Goal: Information Seeking & Learning: Learn about a topic

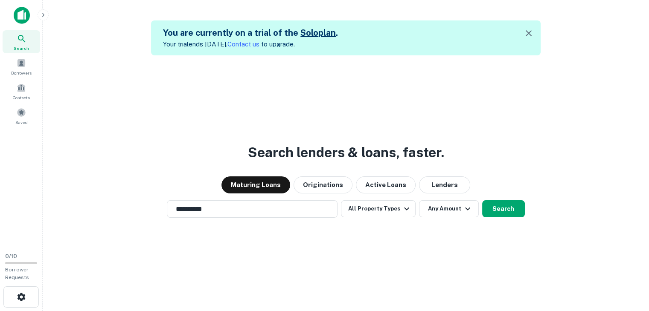
scroll to position [14, 0]
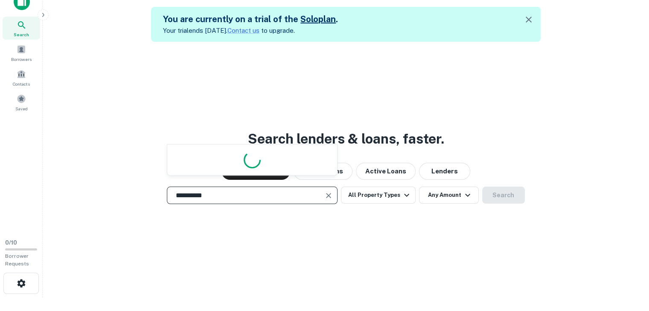
click at [269, 195] on input "**********" at bounding box center [246, 196] width 150 height 10
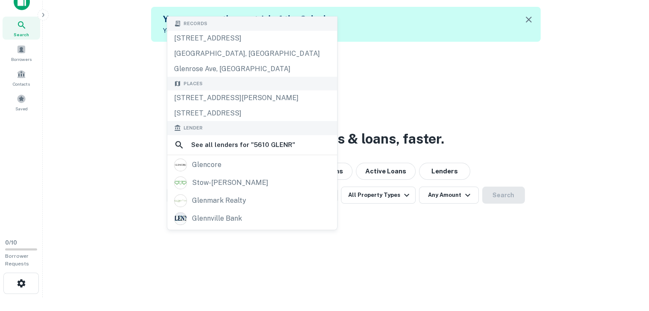
scroll to position [19, 0]
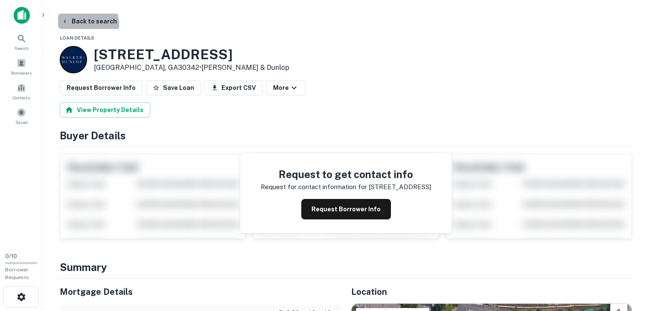
click at [79, 25] on button "Back to search" at bounding box center [89, 21] width 62 height 15
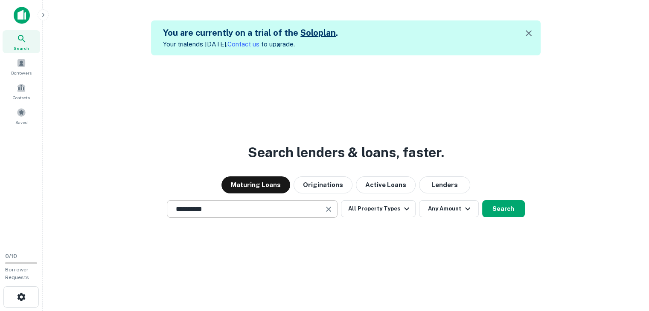
click at [206, 211] on input "**********" at bounding box center [246, 209] width 150 height 10
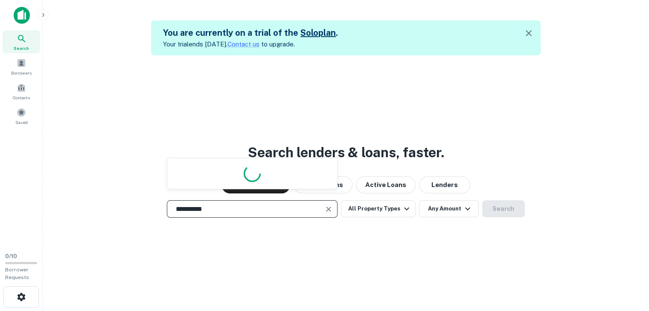
click at [206, 211] on input "**********" at bounding box center [246, 209] width 150 height 10
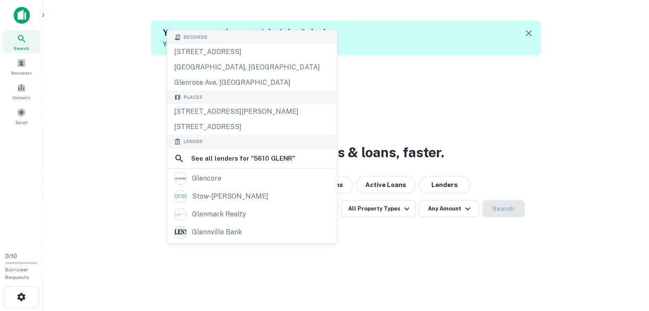
click at [206, 203] on div "stow-glen" at bounding box center [230, 196] width 76 height 13
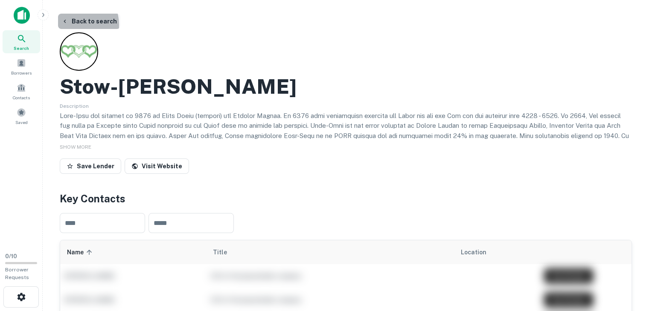
click at [71, 25] on button "Back to search" at bounding box center [89, 21] width 62 height 15
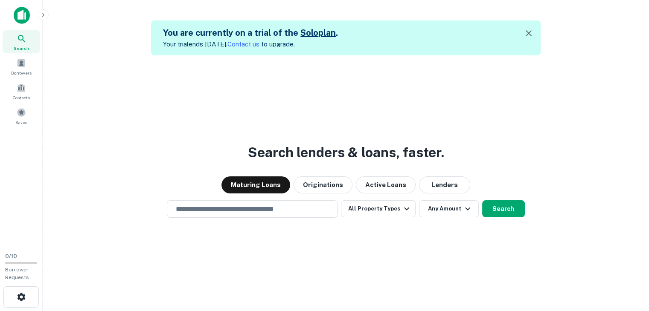
scroll to position [14, 0]
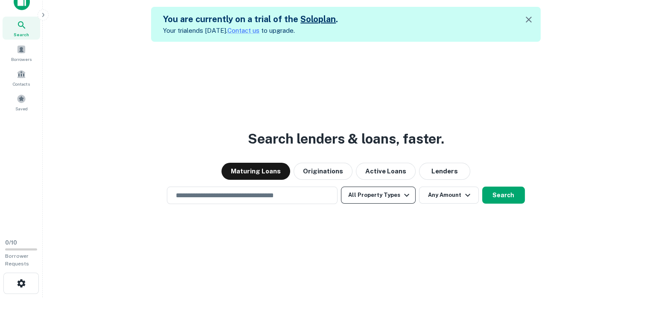
click at [367, 197] on button "All Property Types" at bounding box center [378, 195] width 74 height 17
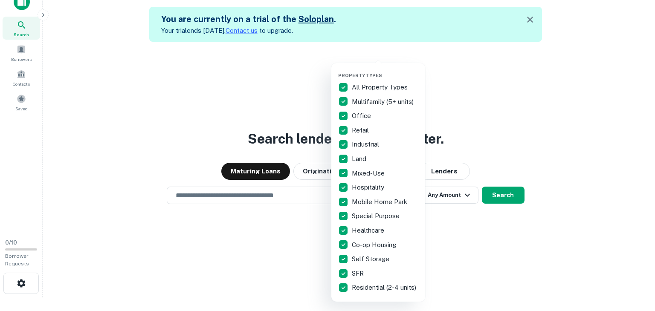
click at [354, 91] on p "All Property Types" at bounding box center [381, 87] width 58 height 10
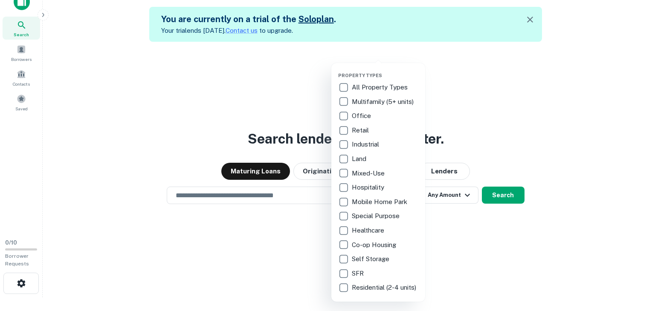
click at [353, 154] on p "Land" at bounding box center [360, 159] width 16 height 10
click at [463, 217] on div at bounding box center [327, 155] width 655 height 311
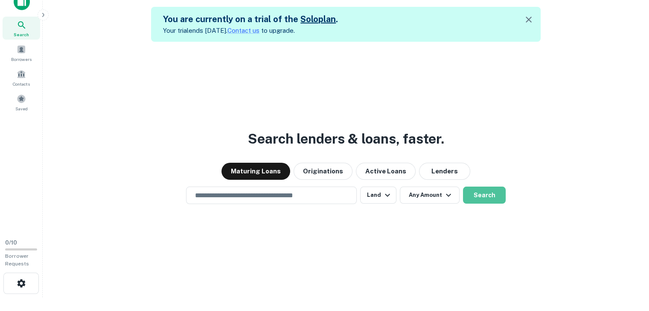
click at [489, 188] on button "Search" at bounding box center [484, 195] width 43 height 17
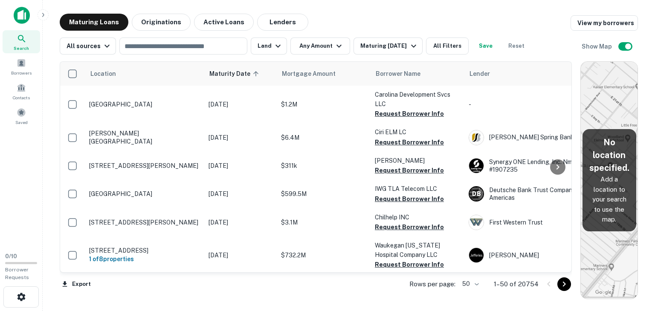
drag, startPoint x: 412, startPoint y: 123, endPoint x: 592, endPoint y: 122, distance: 179.5
click at [592, 122] on div "Location Maturity Date sorted ascending Mortgage Amount Borrower Name Lender Pu…" at bounding box center [349, 177] width 578 height 245
click at [194, 52] on div "​" at bounding box center [183, 46] width 128 height 17
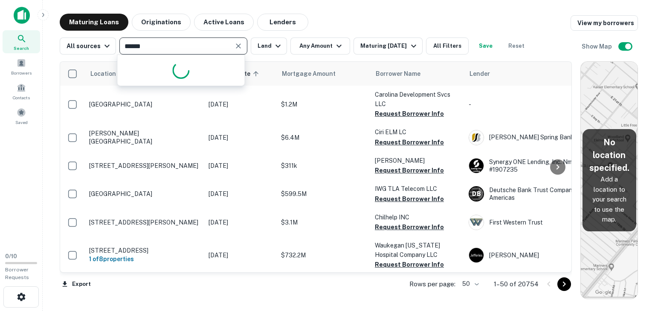
type input "*******"
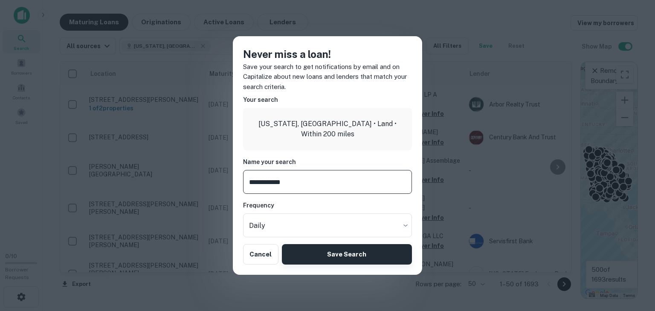
type input "**********"
click at [305, 251] on button "Save Search" at bounding box center [347, 254] width 130 height 20
type input "**********"
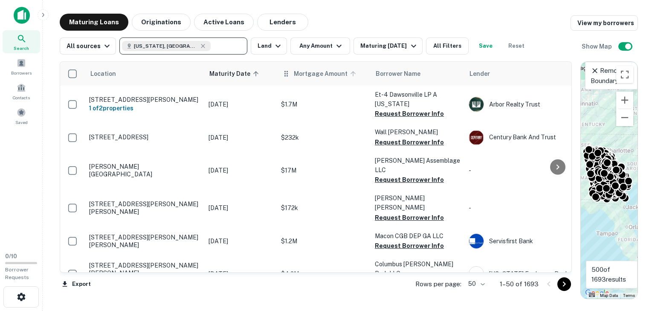
click at [298, 77] on span "Mortgage Amount" at bounding box center [326, 74] width 65 height 10
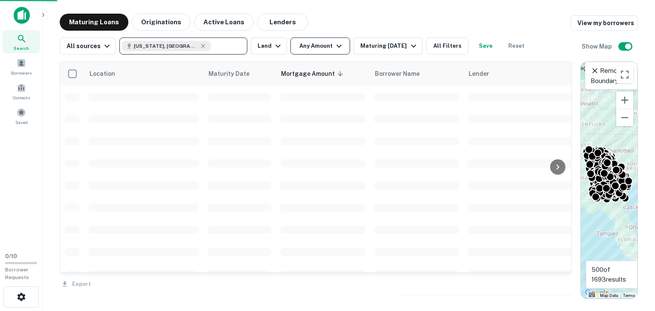
click at [320, 50] on button "Any Amount" at bounding box center [320, 46] width 60 height 17
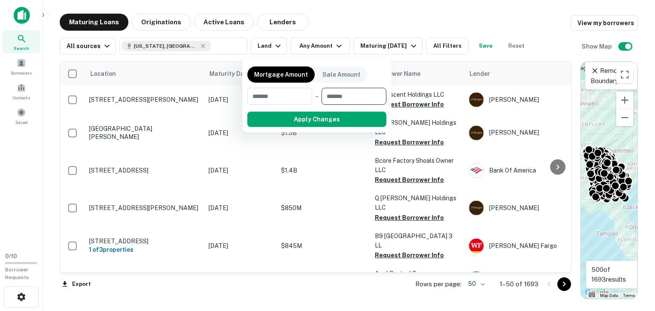
click at [331, 93] on input "number" at bounding box center [350, 96] width 59 height 17
type input "*******"
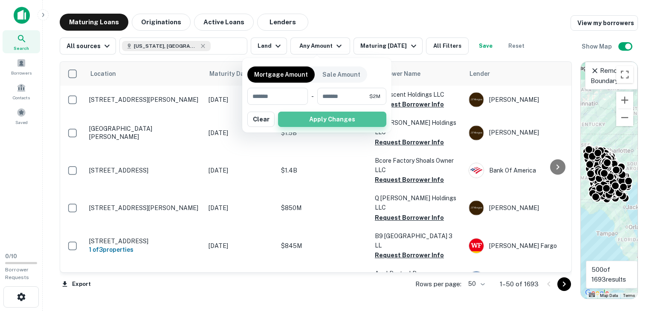
click at [330, 117] on button "Apply Changes" at bounding box center [332, 119] width 108 height 15
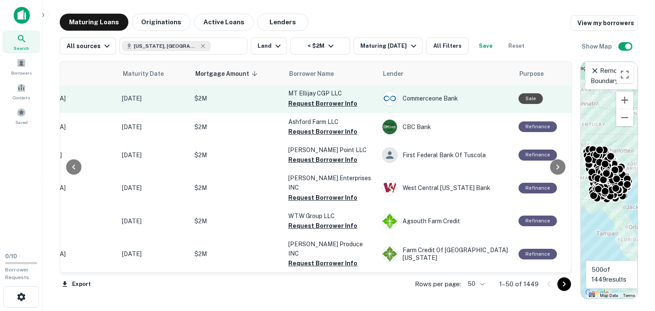
scroll to position [0, 87]
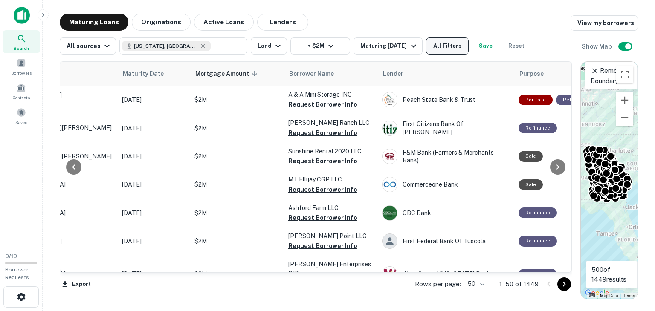
click at [431, 47] on button "All Filters" at bounding box center [447, 46] width 43 height 17
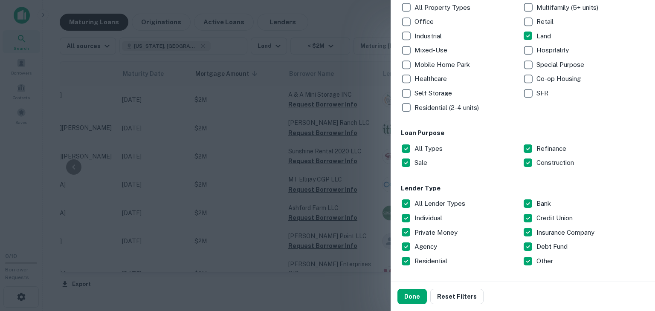
scroll to position [162, 0]
click at [416, 162] on p "Sale" at bounding box center [421, 163] width 14 height 10
click at [416, 295] on button "Done" at bounding box center [411, 296] width 29 height 15
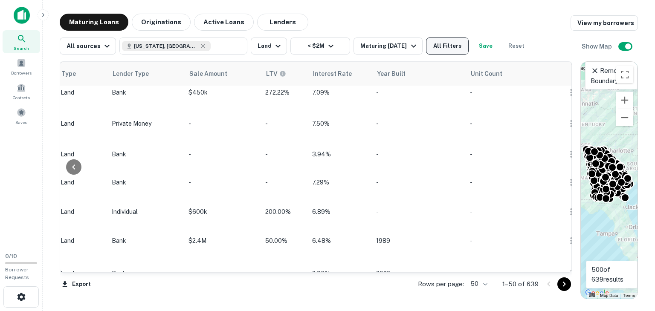
scroll to position [1227, 615]
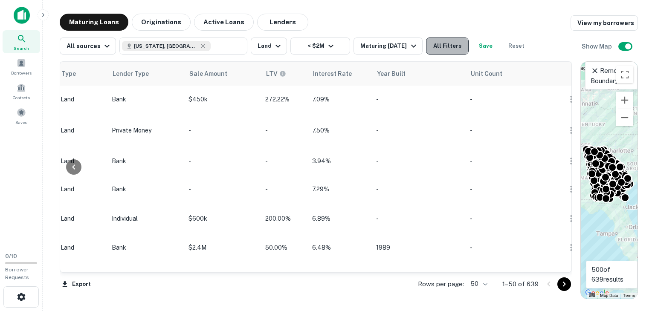
click at [446, 47] on button "All Filters" at bounding box center [447, 46] width 43 height 17
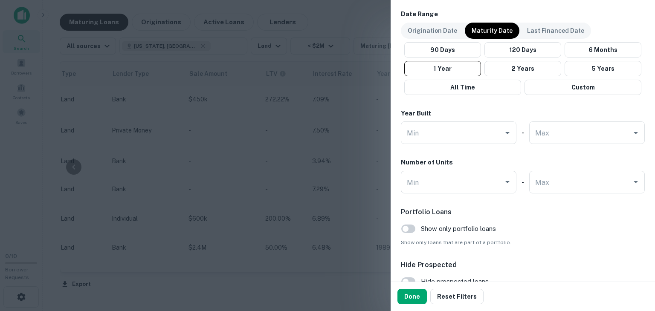
scroll to position [504, 0]
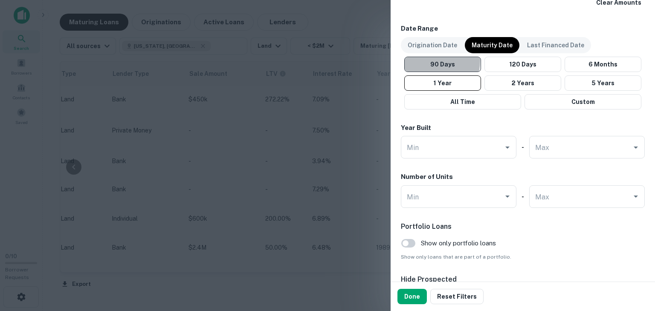
click at [433, 60] on button "90 Days" at bounding box center [442, 64] width 77 height 15
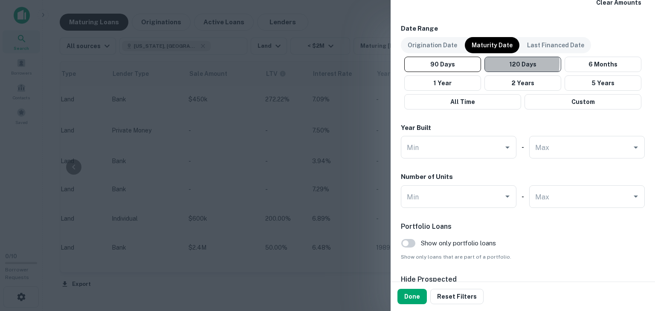
click at [485, 62] on button "120 Days" at bounding box center [522, 64] width 77 height 15
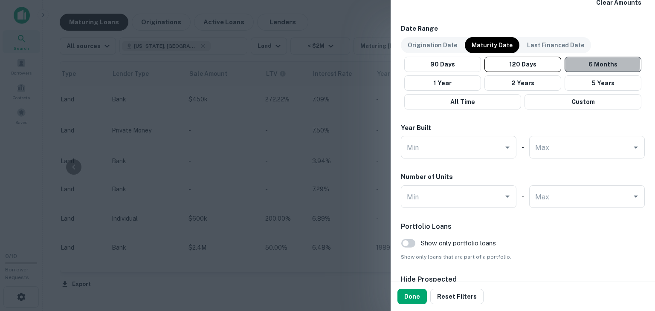
click at [573, 61] on button "6 Months" at bounding box center [603, 64] width 77 height 15
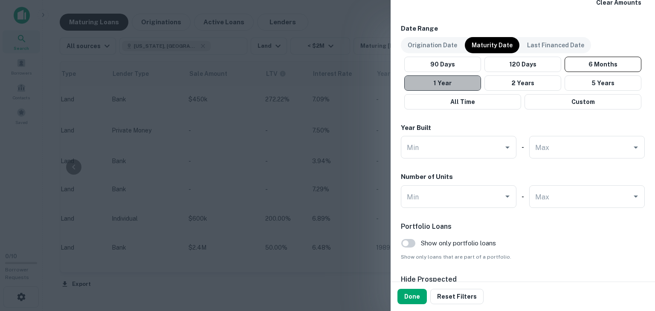
click at [474, 80] on button "1 Year" at bounding box center [442, 82] width 77 height 15
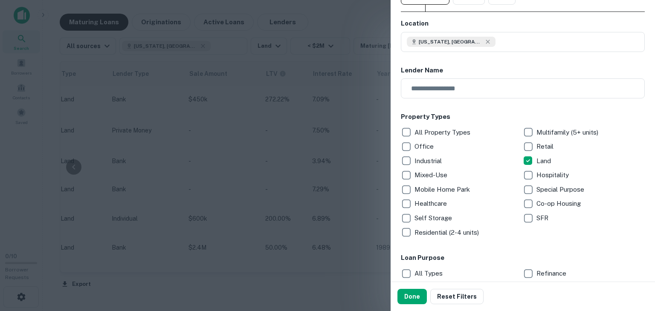
scroll to position [36, 0]
click at [402, 295] on button "Done" at bounding box center [411, 296] width 29 height 15
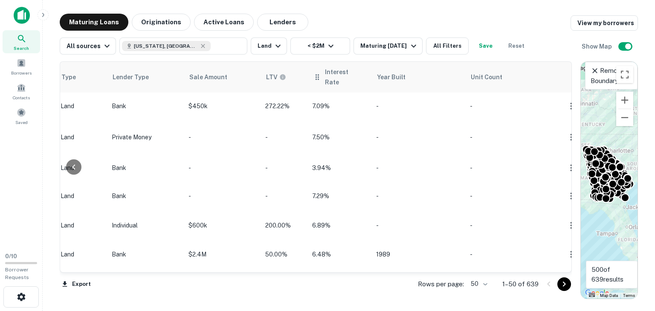
scroll to position [1234, 615]
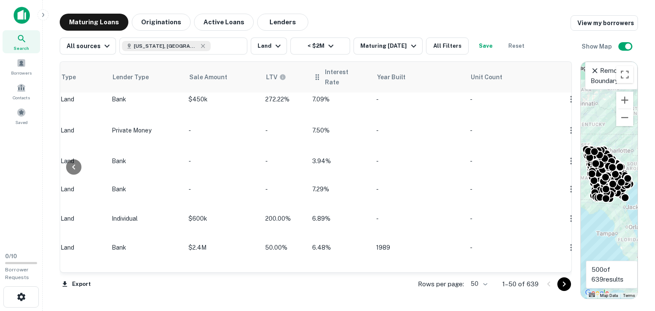
click at [318, 76] on icon at bounding box center [317, 77] width 9 height 10
click at [325, 76] on span "Interest Rate" at bounding box center [346, 77] width 42 height 20
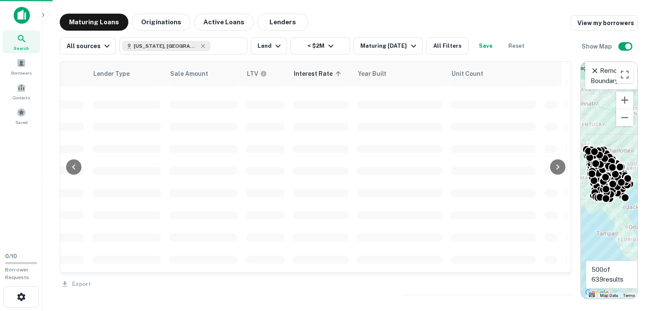
click at [324, 76] on span "Interest Rate sorted ascending" at bounding box center [319, 74] width 50 height 10
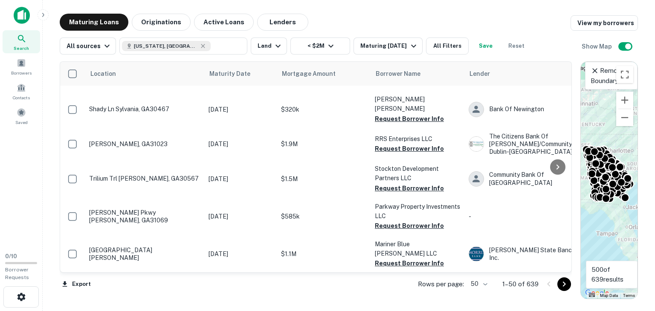
scroll to position [776, 0]
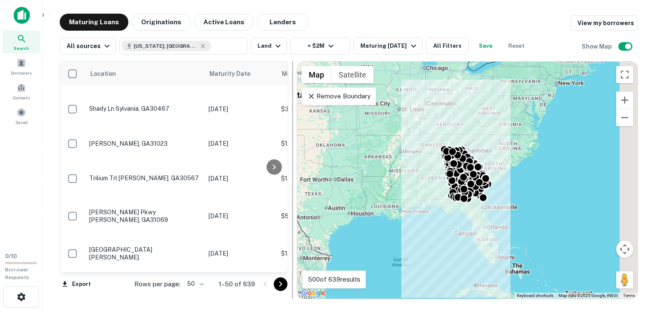
drag, startPoint x: 579, startPoint y: 186, endPoint x: 292, endPoint y: 177, distance: 286.7
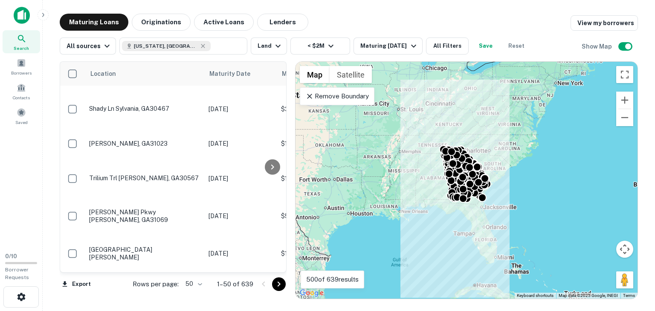
drag, startPoint x: 292, startPoint y: 177, endPoint x: 522, endPoint y: 169, distance: 230.0
click at [522, 169] on div "To activate drag with keyboard, press Alt + Enter. Once in keyboard drag state,…" at bounding box center [466, 180] width 342 height 237
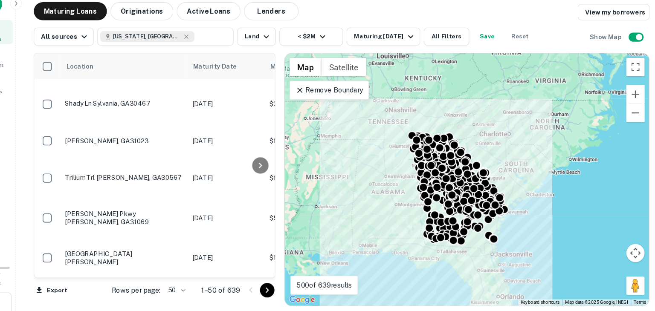
click at [521, 187] on div "To activate drag with keyboard, press Alt + Enter. Once in keyboard drag state,…" at bounding box center [466, 180] width 342 height 237
click at [617, 105] on button "Zoom in" at bounding box center [624, 100] width 17 height 17
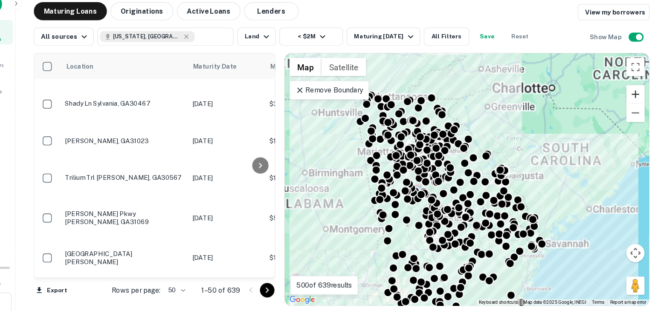
click at [617, 105] on button "Zoom in" at bounding box center [624, 100] width 17 height 17
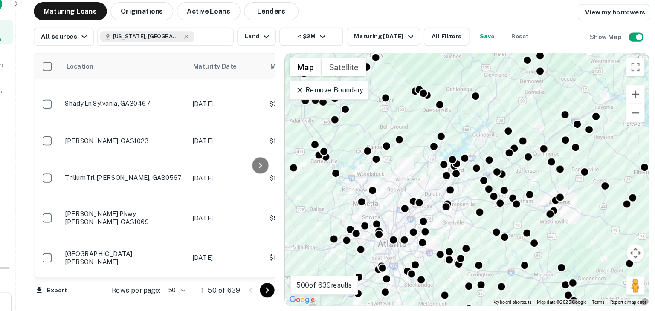
drag, startPoint x: 419, startPoint y: 138, endPoint x: 586, endPoint y: 266, distance: 210.5
click at [586, 266] on div "To activate drag with keyboard, press Alt + Enter. Once in keyboard drag state,…" at bounding box center [466, 180] width 342 height 237
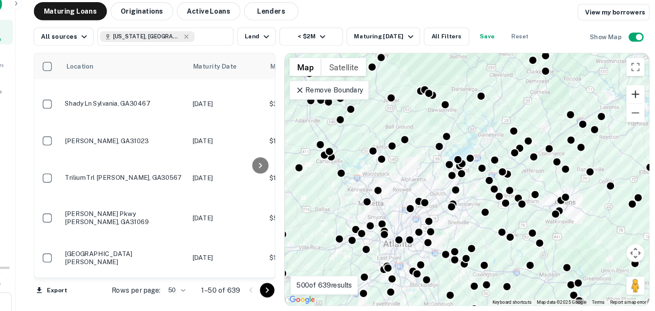
click at [624, 98] on button "Zoom in" at bounding box center [624, 100] width 17 height 17
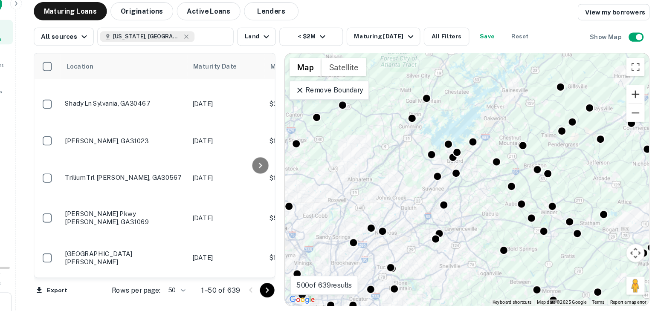
click at [624, 98] on button "Zoom in" at bounding box center [624, 100] width 17 height 17
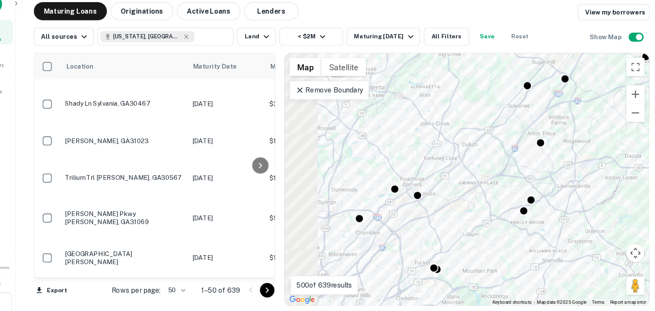
drag, startPoint x: 414, startPoint y: 250, endPoint x: 531, endPoint y: 162, distance: 146.5
click at [531, 162] on div "To activate drag with keyboard, press Alt + Enter. Once in keyboard drag state,…" at bounding box center [466, 180] width 342 height 237
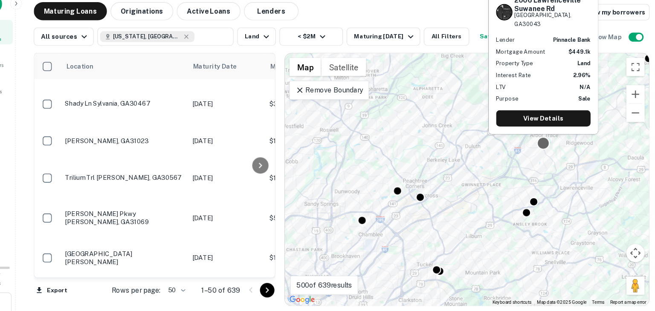
click at [537, 146] on div at bounding box center [538, 146] width 12 height 12
click at [536, 122] on link "View Details" at bounding box center [538, 122] width 89 height 15
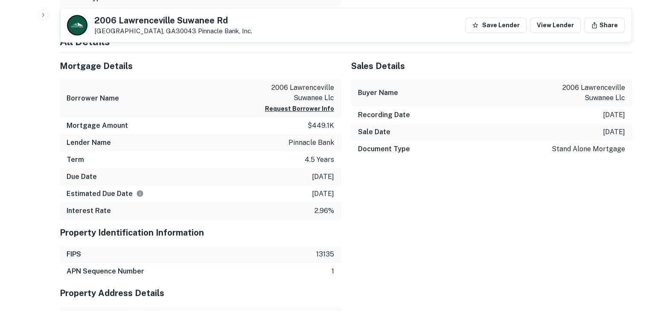
scroll to position [610, 0]
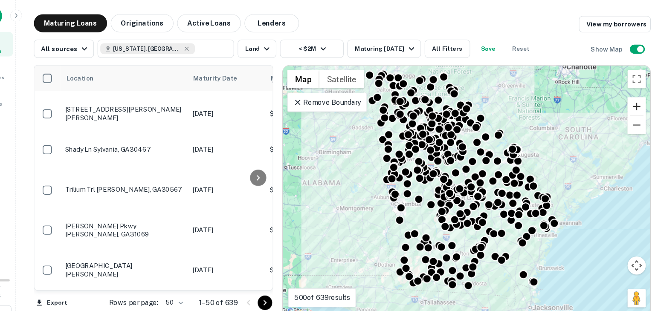
click at [627, 103] on button "Zoom in" at bounding box center [624, 100] width 17 height 17
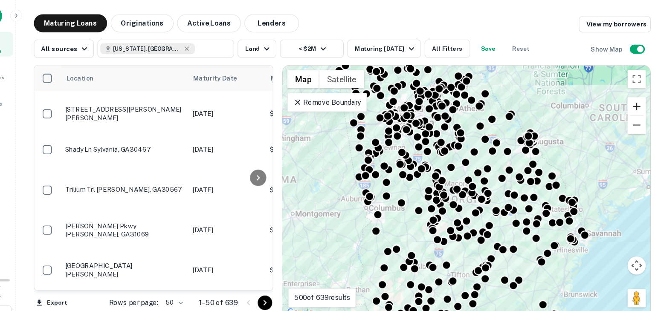
click at [627, 103] on button "Zoom in" at bounding box center [624, 100] width 17 height 17
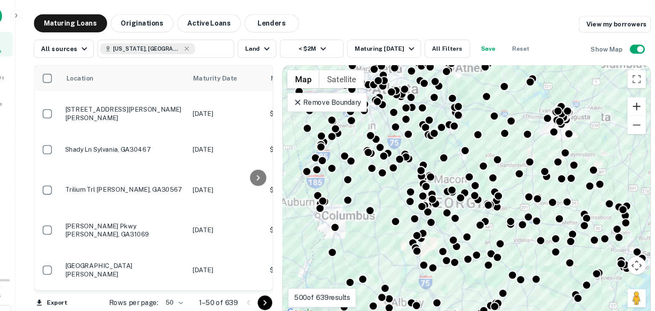
click at [627, 103] on button "Zoom in" at bounding box center [624, 100] width 17 height 17
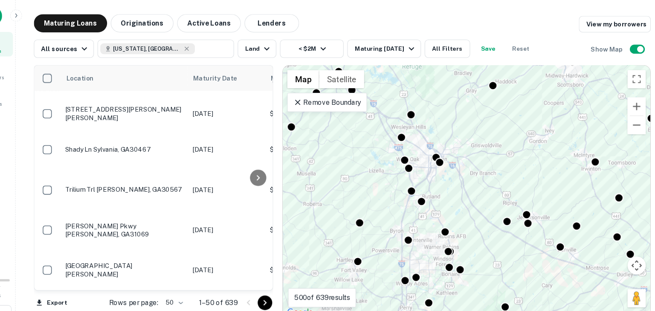
drag, startPoint x: 457, startPoint y: 159, endPoint x: 570, endPoint y: 177, distance: 113.5
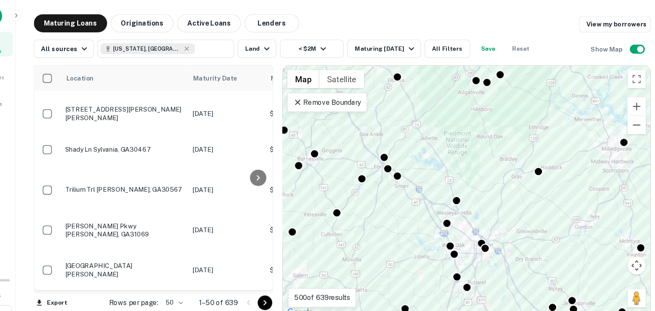
drag, startPoint x: 530, startPoint y: 155, endPoint x: 571, endPoint y: 237, distance: 91.5
click at [571, 237] on div "To activate drag with keyboard, press Alt + Enter. Once in keyboard drag state,…" at bounding box center [465, 180] width 345 height 237
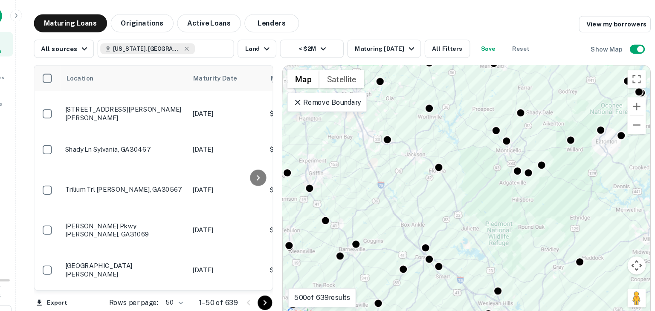
drag, startPoint x: 514, startPoint y: 197, endPoint x: 542, endPoint y: 275, distance: 82.4
click at [542, 275] on div "To activate drag with keyboard, press Alt + Enter. Once in keyboard drag state,…" at bounding box center [465, 180] width 345 height 237
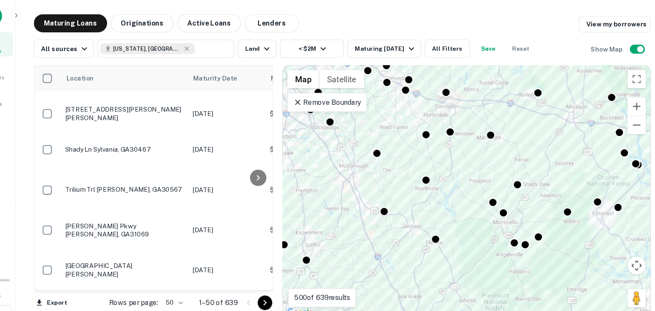
drag, startPoint x: 521, startPoint y: 197, endPoint x: 518, endPoint y: 279, distance: 81.5
click at [518, 279] on div "To activate drag with keyboard, press Alt + Enter. Once in keyboard drag state,…" at bounding box center [465, 180] width 345 height 237
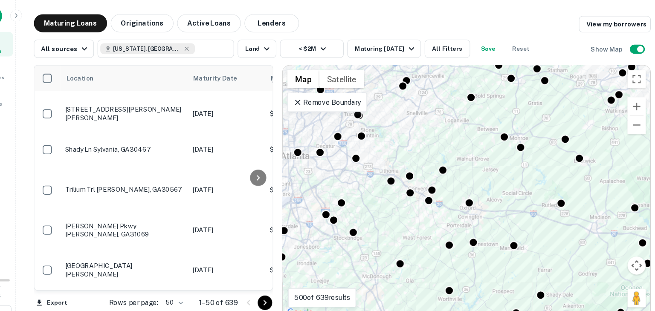
drag, startPoint x: 478, startPoint y: 203, endPoint x: 507, endPoint y: 294, distance: 95.3
click at [507, 294] on div "To navigate, press the arrow keys. To activate drag with keyboard, press Alt + …" at bounding box center [465, 180] width 345 height 237
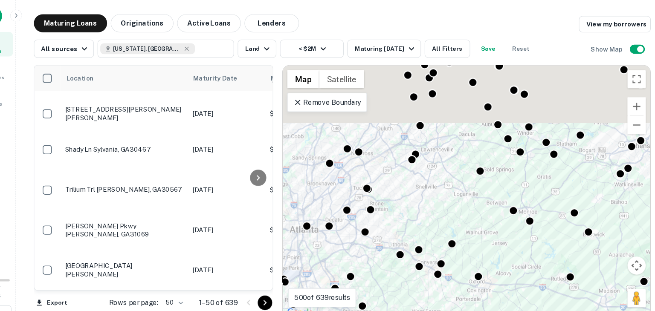
drag, startPoint x: 468, startPoint y: 165, endPoint x: 491, endPoint y: 279, distance: 115.7
click at [491, 279] on div "To activate drag with keyboard, press Alt + Enter. Once in keyboard drag state,…" at bounding box center [465, 180] width 345 height 237
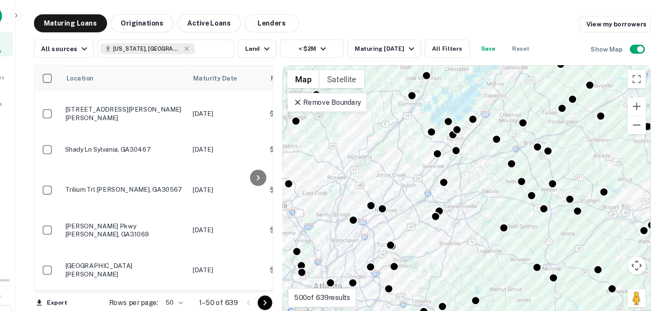
click at [441, 231] on div "To activate drag with keyboard, press Alt + Enter. Once in keyboard drag state,…" at bounding box center [465, 180] width 345 height 237
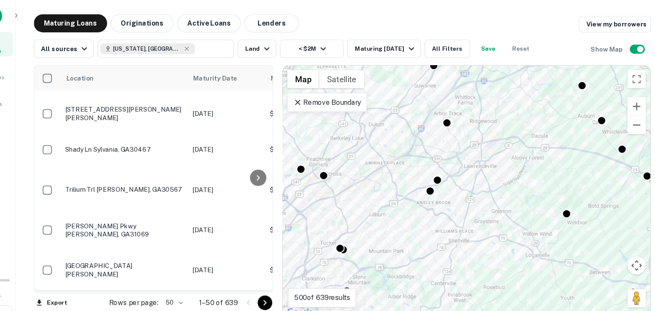
click at [445, 174] on div "To activate drag with keyboard, press Alt + Enter. Once in keyboard drag state,…" at bounding box center [465, 180] width 345 height 237
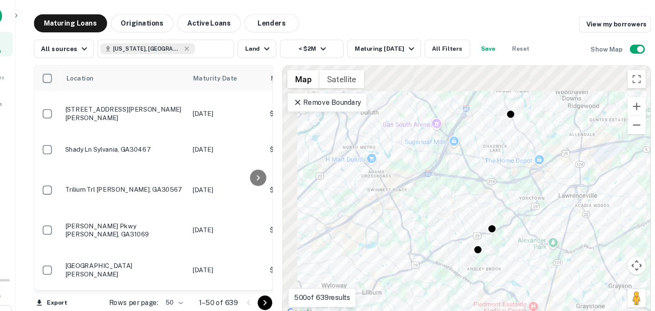
drag, startPoint x: 368, startPoint y: 134, endPoint x: 437, endPoint y: 191, distance: 89.8
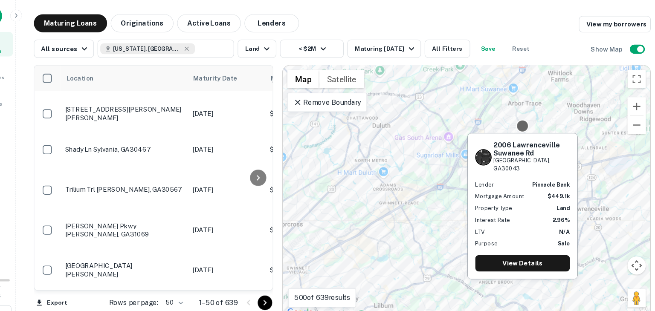
click at [515, 118] on div at bounding box center [518, 119] width 12 height 12
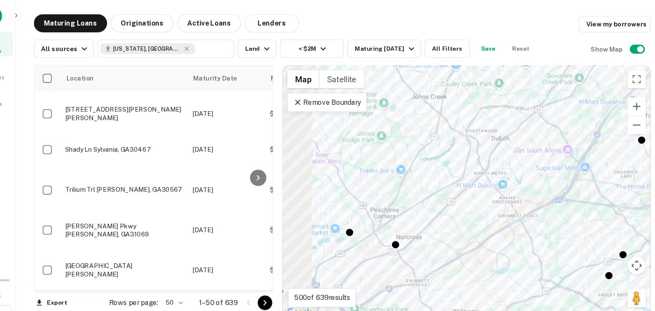
drag, startPoint x: 436, startPoint y: 203, endPoint x: 553, endPoint y: 218, distance: 117.7
click at [553, 218] on div "To activate drag with keyboard, press Alt + Enter. Once in keyboard drag state,…" at bounding box center [465, 180] width 345 height 237
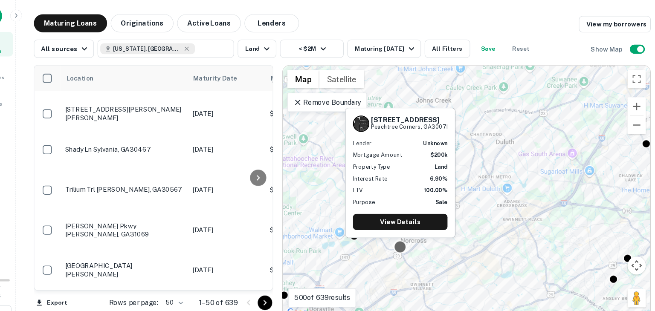
click at [403, 234] on div at bounding box center [403, 232] width 12 height 12
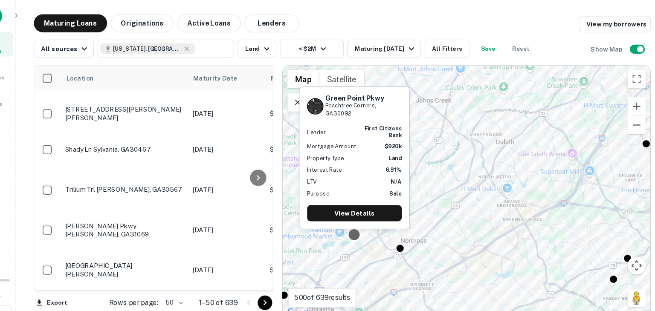
click at [356, 221] on div at bounding box center [360, 220] width 12 height 12
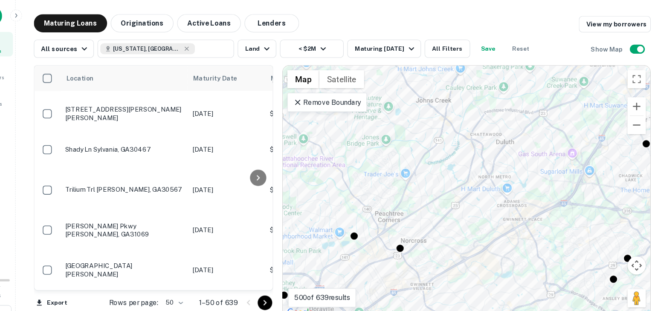
click at [372, 227] on div "To navigate, press the arrow keys. To activate drag with keyboard, press Alt + …" at bounding box center [465, 180] width 345 height 237
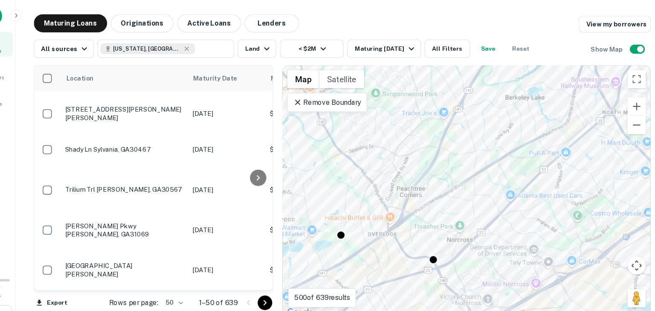
click at [339, 215] on div "To activate drag with keyboard, press Alt + Enter. Once in keyboard drag state,…" at bounding box center [465, 180] width 345 height 237
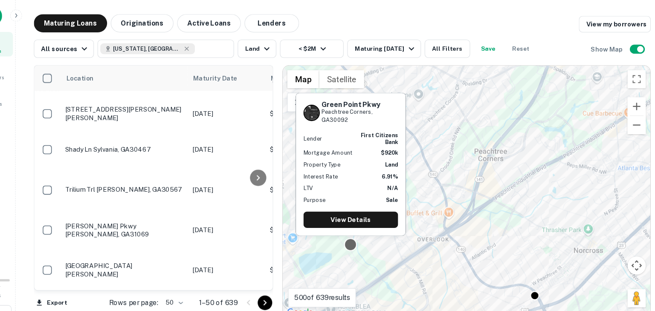
click at [354, 227] on div at bounding box center [356, 230] width 12 height 12
click at [353, 205] on link "View Details" at bounding box center [357, 206] width 89 height 15
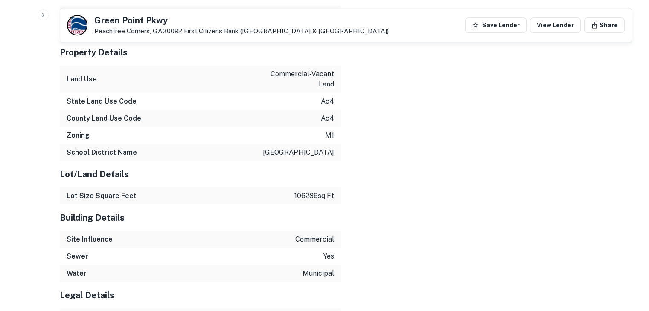
scroll to position [940, 0]
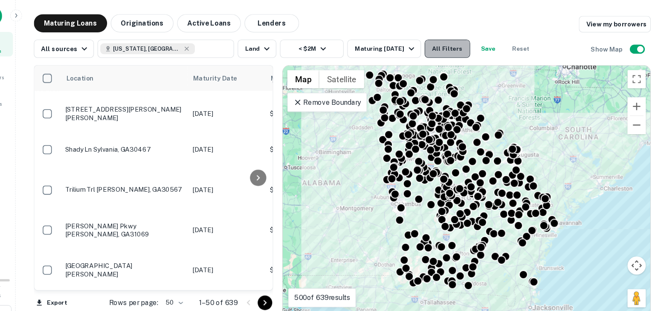
click at [440, 42] on button "All Filters" at bounding box center [447, 46] width 43 height 17
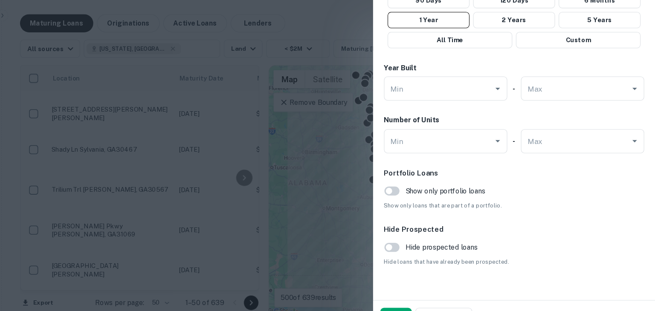
scroll to position [576, 0]
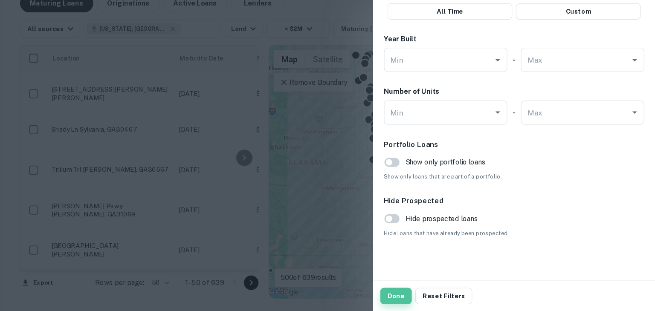
click at [415, 294] on button "Done" at bounding box center [411, 296] width 29 height 15
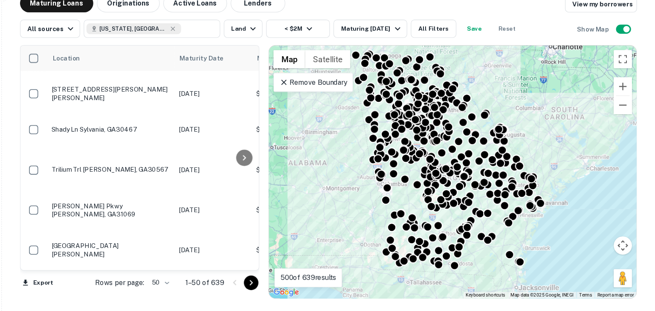
click at [364, 159] on div "To activate drag with keyboard, press Alt + Enter. Once in keyboard drag state,…" at bounding box center [465, 180] width 345 height 237
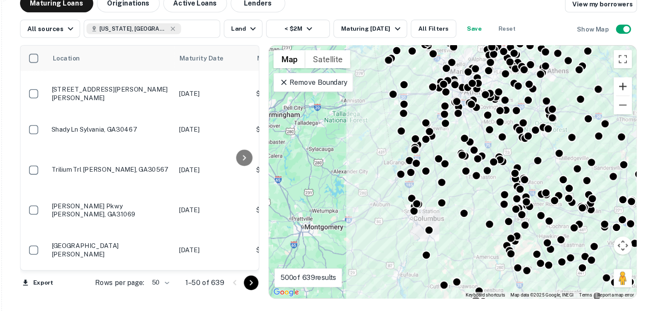
click at [628, 92] on button "Zoom in" at bounding box center [624, 100] width 17 height 17
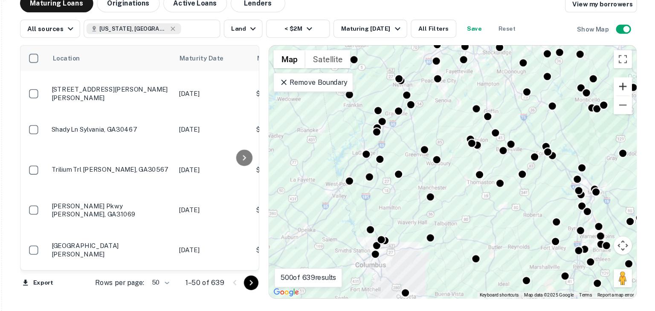
click at [628, 92] on button "Zoom in" at bounding box center [624, 100] width 17 height 17
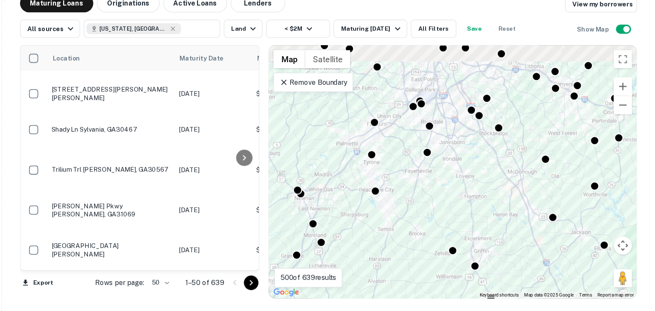
drag, startPoint x: 556, startPoint y: 96, endPoint x: 508, endPoint y: 290, distance: 200.1
click at [508, 290] on div "To activate drag with keyboard, press Alt + Enter. Once in keyboard drag state,…" at bounding box center [465, 180] width 345 height 237
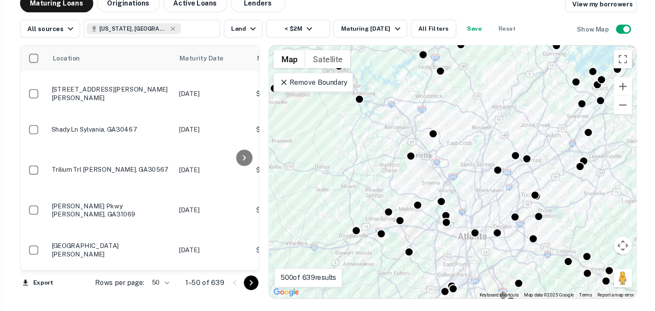
drag, startPoint x: 530, startPoint y: 160, endPoint x: 564, endPoint y: 313, distance: 156.9
click at [564, 311] on html "Search Borrowers Contacts Saved 0 / 10 Borrower Requests Maturing Loans Origina…" at bounding box center [327, 155] width 655 height 311
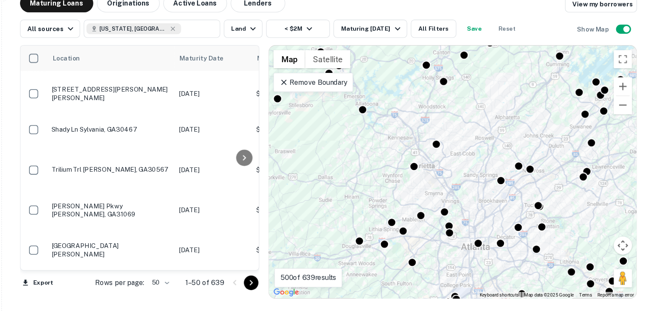
click at [536, 203] on div "To activate drag with keyboard, press Alt + Enter. Once in keyboard drag state,…" at bounding box center [465, 180] width 345 height 237
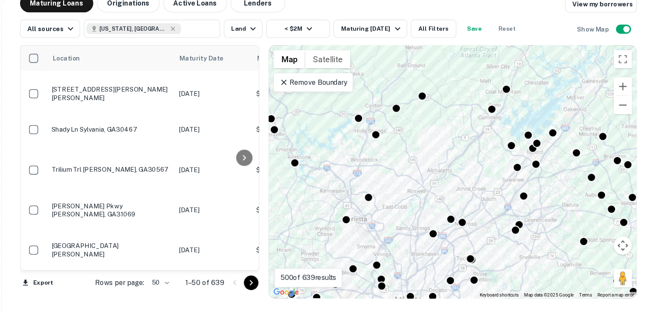
drag, startPoint x: 511, startPoint y: 165, endPoint x: 446, endPoint y: 220, distance: 85.9
click at [446, 220] on div "To activate drag with keyboard, press Alt + Enter. Once in keyboard drag state,…" at bounding box center [465, 180] width 345 height 237
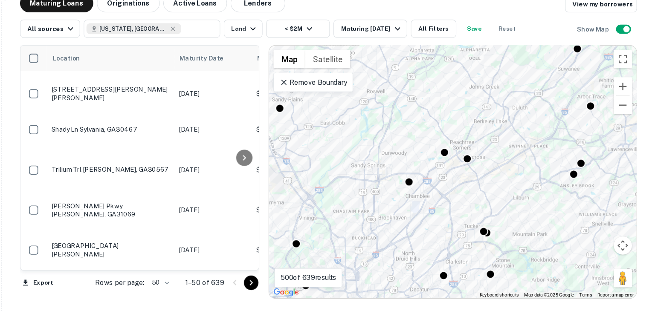
drag, startPoint x: 466, startPoint y: 246, endPoint x: 436, endPoint y: 181, distance: 72.1
click at [436, 181] on div "To activate drag with keyboard, press Alt + Enter. Once in keyboard drag state,…" at bounding box center [465, 180] width 345 height 237
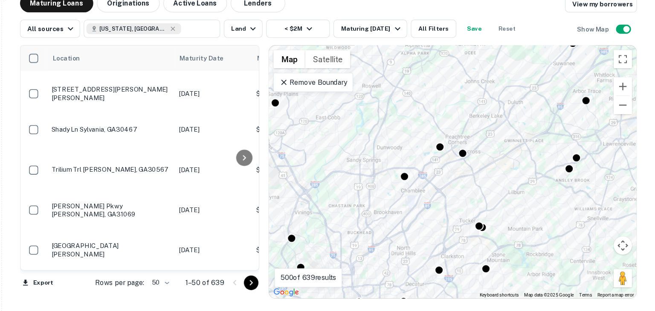
click at [595, 180] on div "To activate drag with keyboard, press Alt + Enter. Once in keyboard drag state,…" at bounding box center [465, 180] width 345 height 237
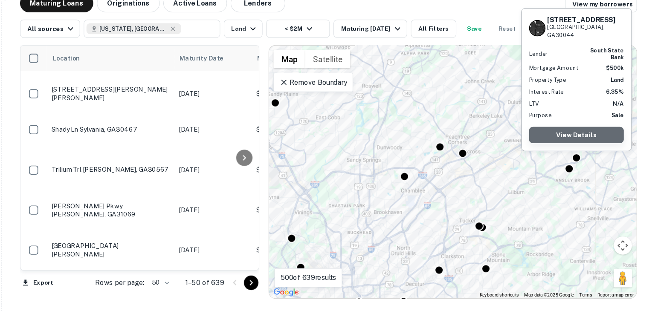
click at [574, 148] on link "View Details" at bounding box center [581, 145] width 89 height 15
